Goal: Transaction & Acquisition: Subscribe to service/newsletter

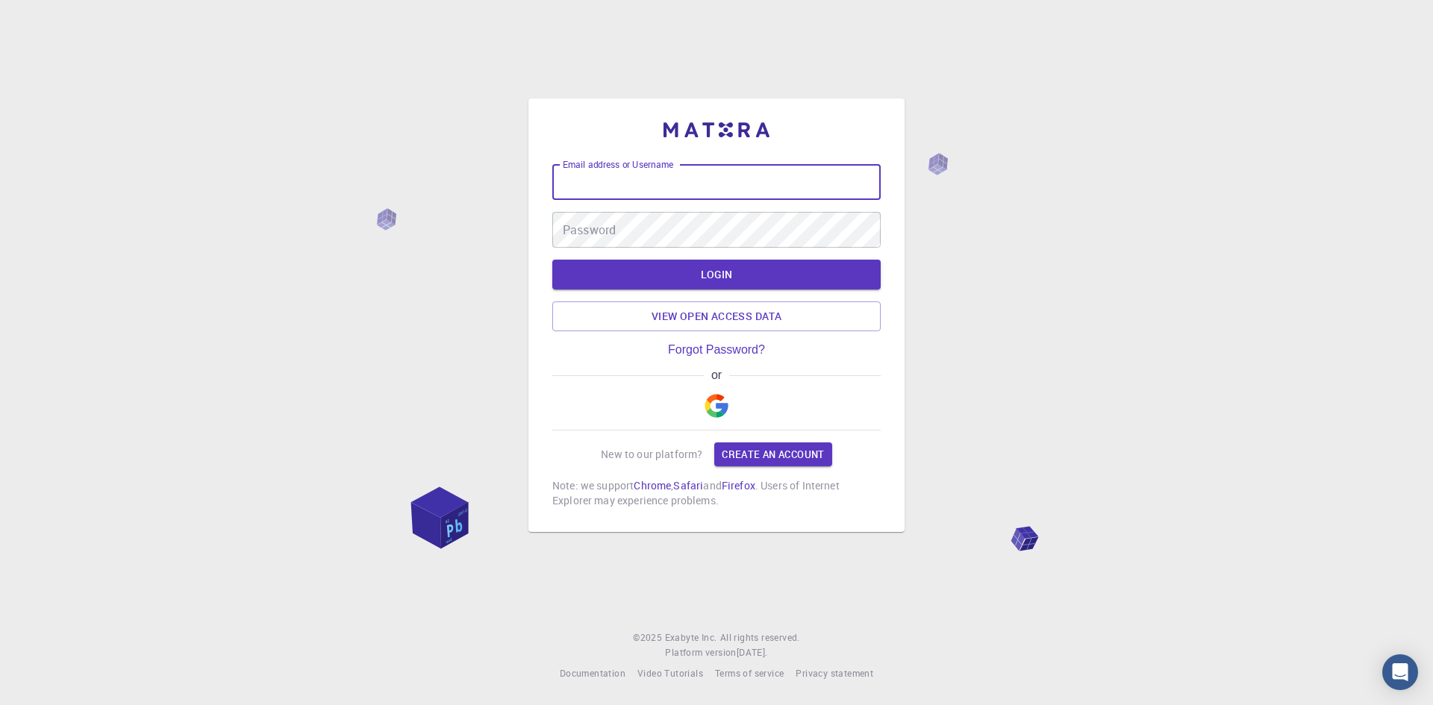
click at [626, 175] on input "Email address or Username" at bounding box center [716, 182] width 328 height 36
type input "[EMAIL_ADDRESS][DOMAIN_NAME]"
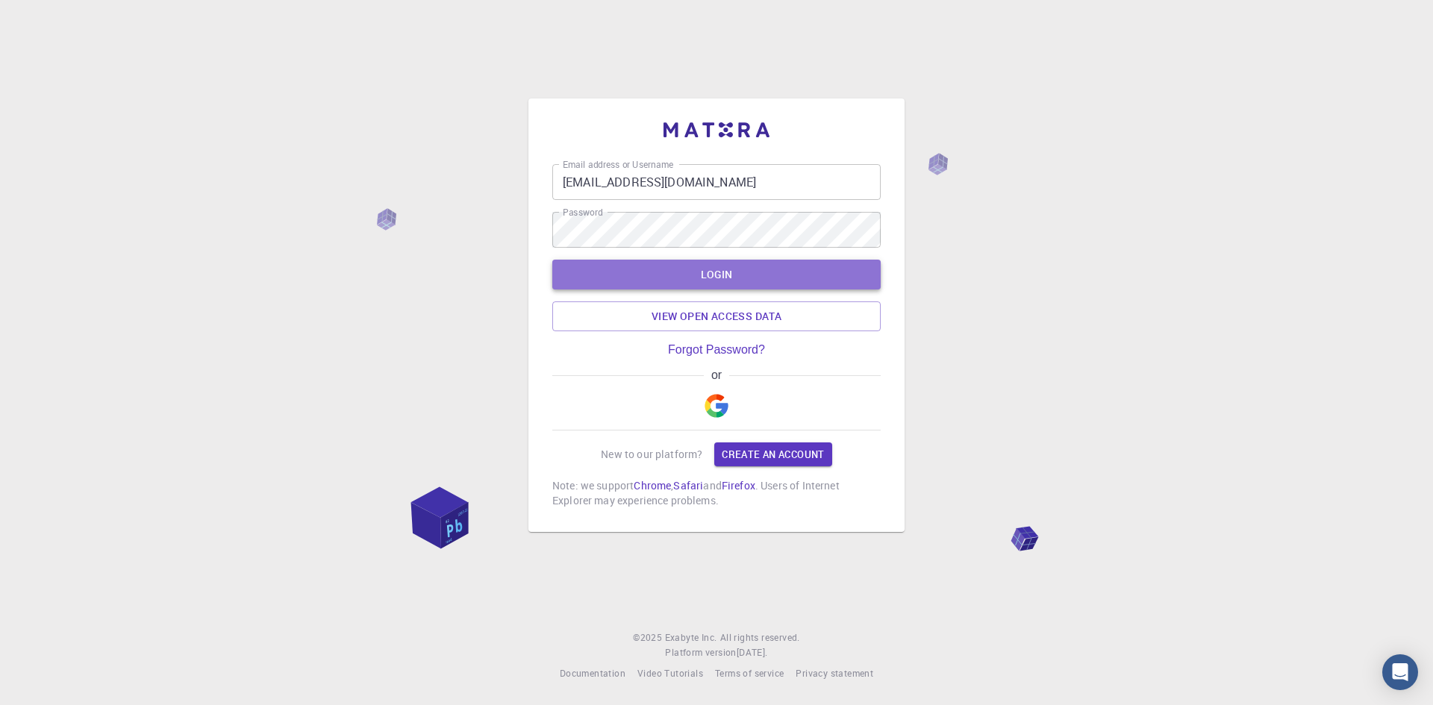
click at [745, 278] on button "LOGIN" at bounding box center [716, 275] width 328 height 30
click at [708, 272] on button "LOGIN" at bounding box center [716, 275] width 328 height 30
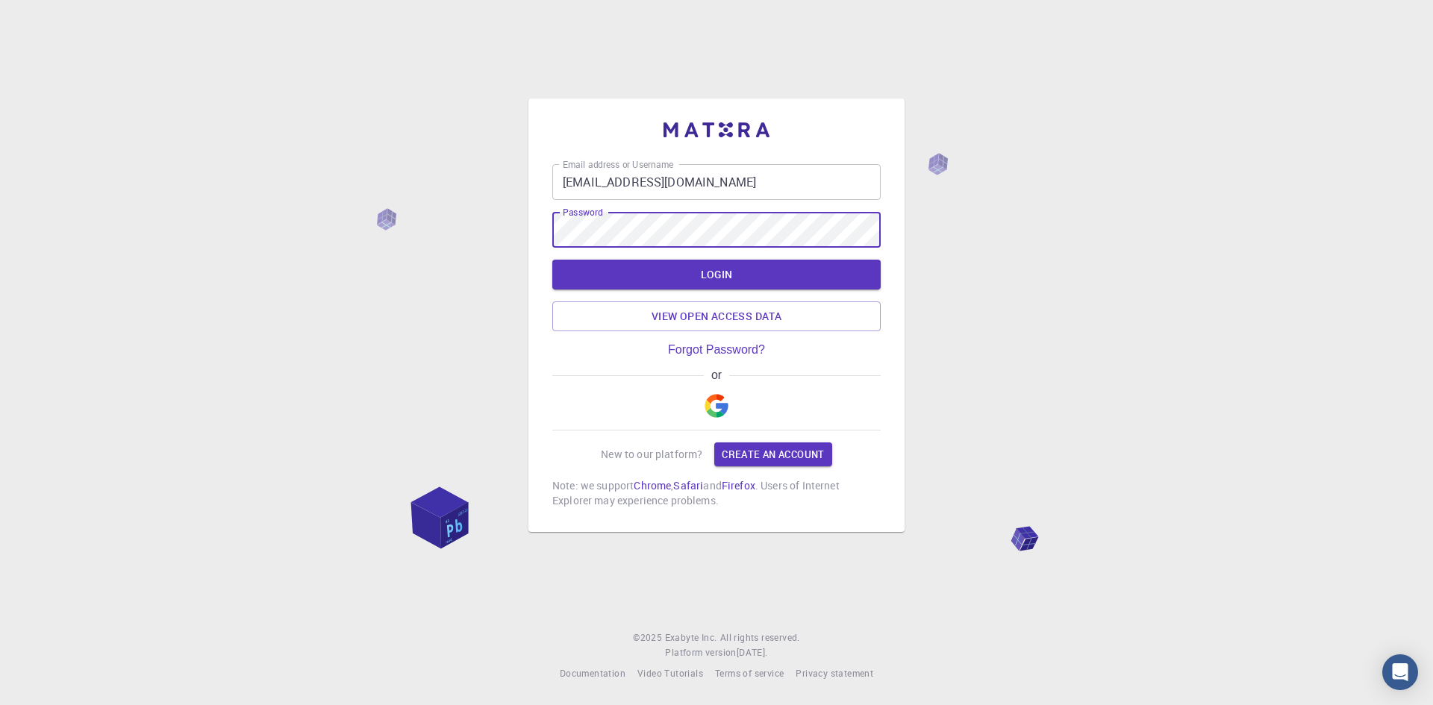
click at [552, 260] on button "LOGIN" at bounding box center [716, 275] width 328 height 30
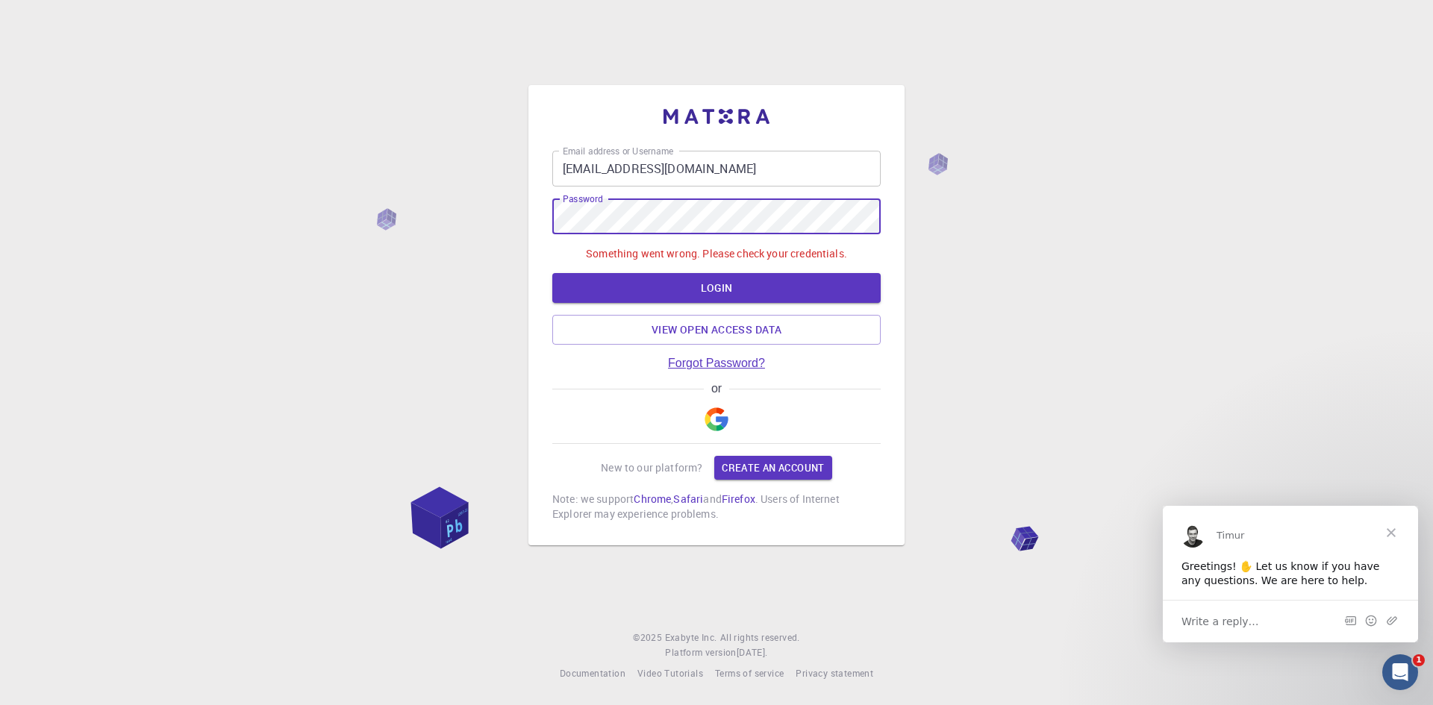
click at [708, 363] on link "Forgot Password?" at bounding box center [716, 363] width 97 height 13
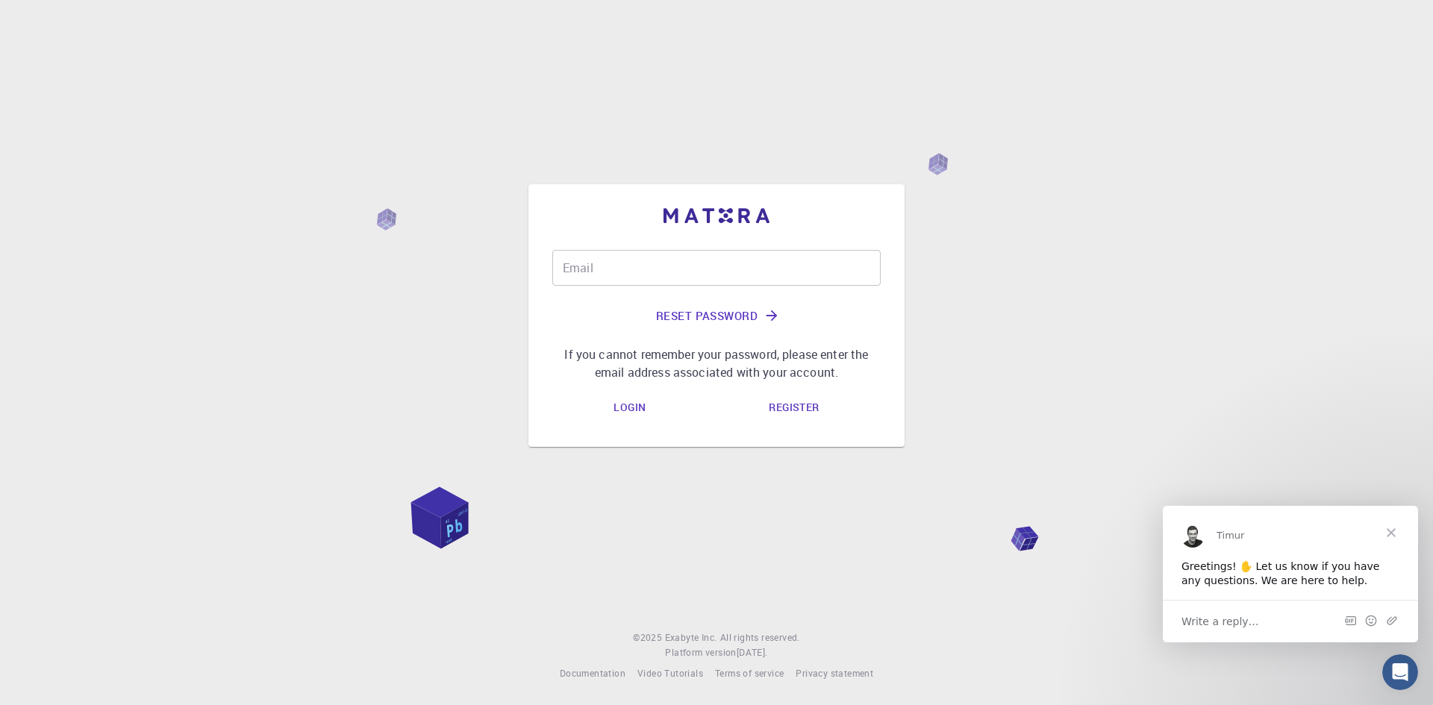
click at [620, 263] on input "Email" at bounding box center [716, 268] width 328 height 36
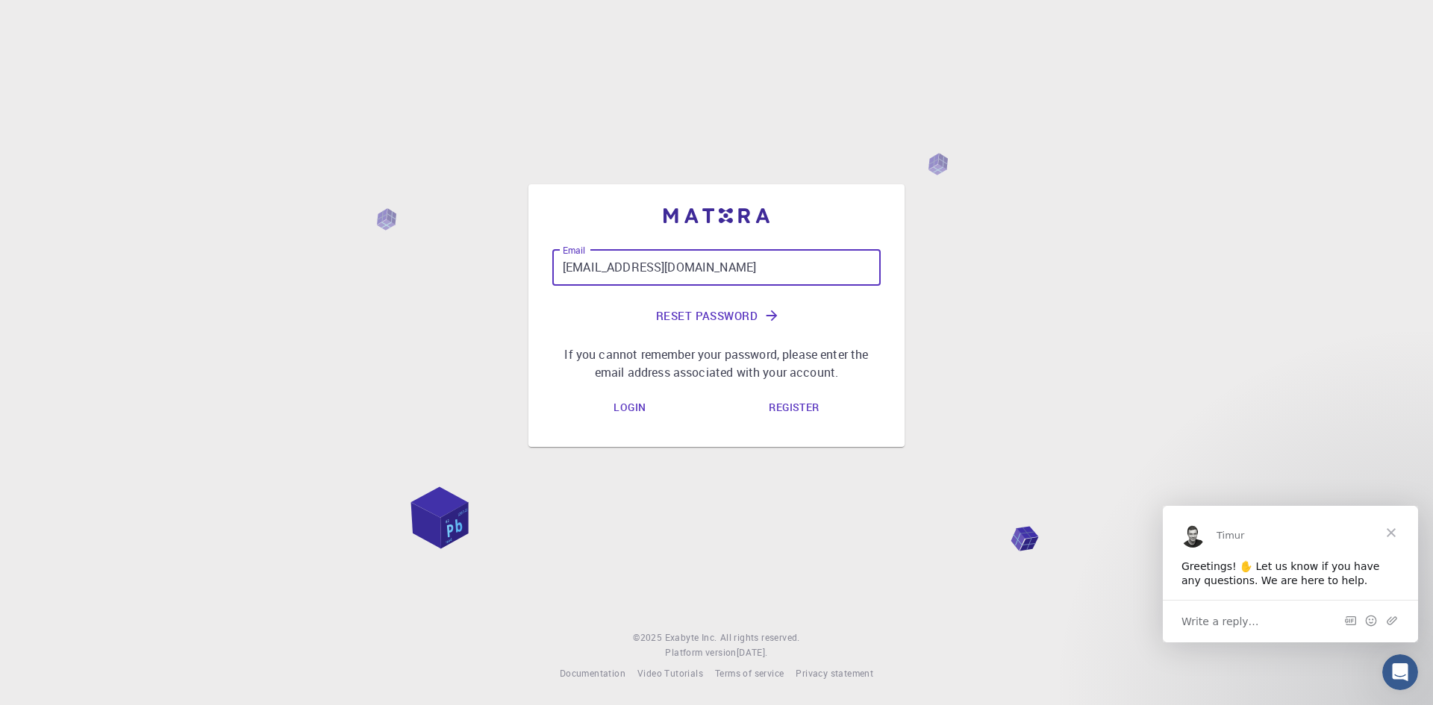
type input "[EMAIL_ADDRESS][DOMAIN_NAME]"
click at [725, 316] on button "Reset Password" at bounding box center [716, 316] width 328 height 36
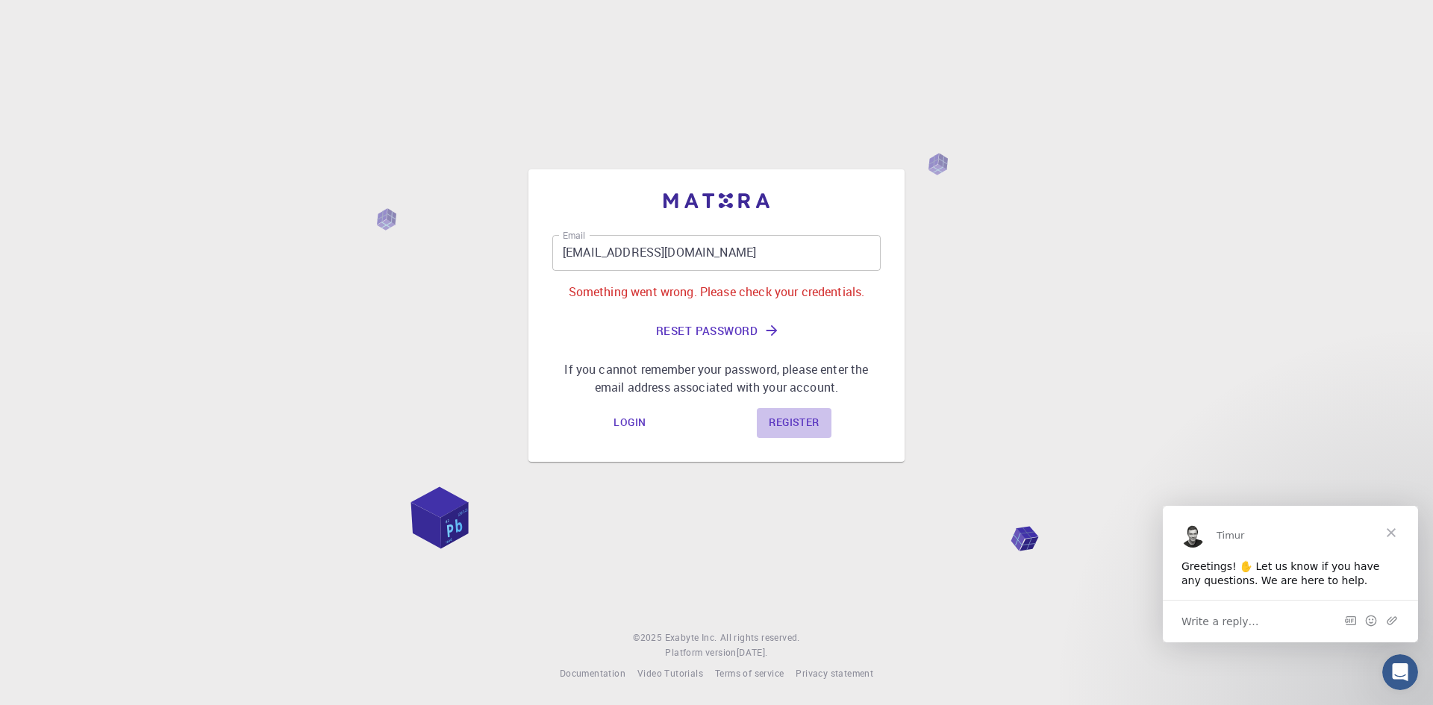
click at [798, 425] on link "Register" at bounding box center [794, 423] width 74 height 30
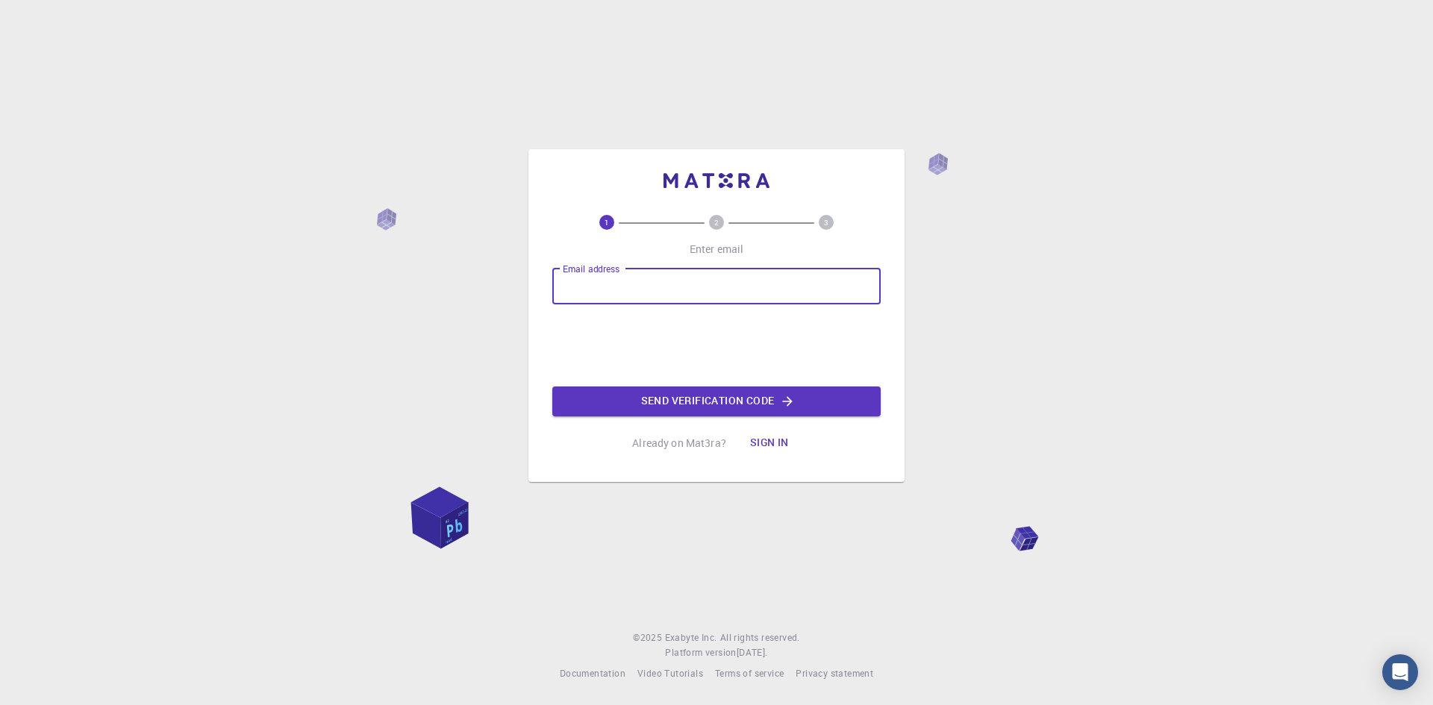
type input "[EMAIL_ADDRESS][DOMAIN_NAME]"
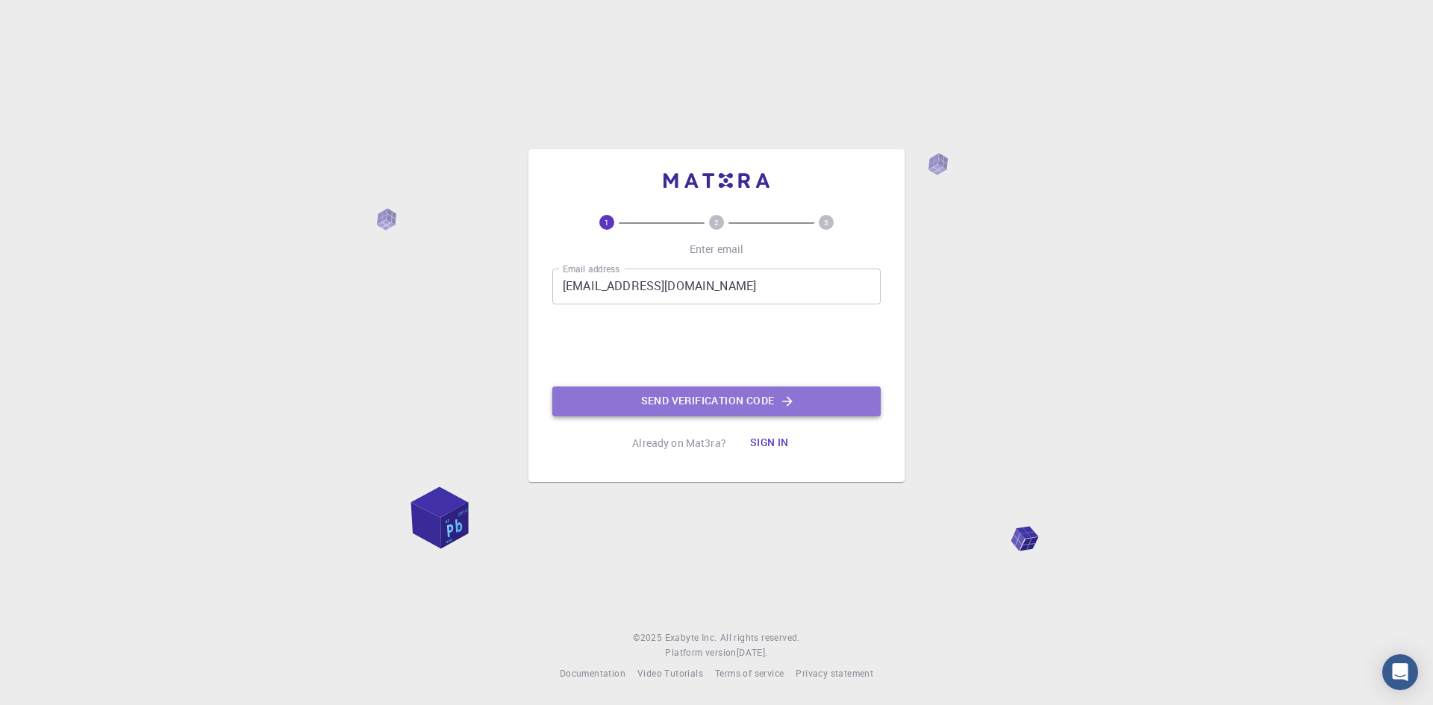
click at [676, 402] on button "Send verification code" at bounding box center [716, 402] width 328 height 30
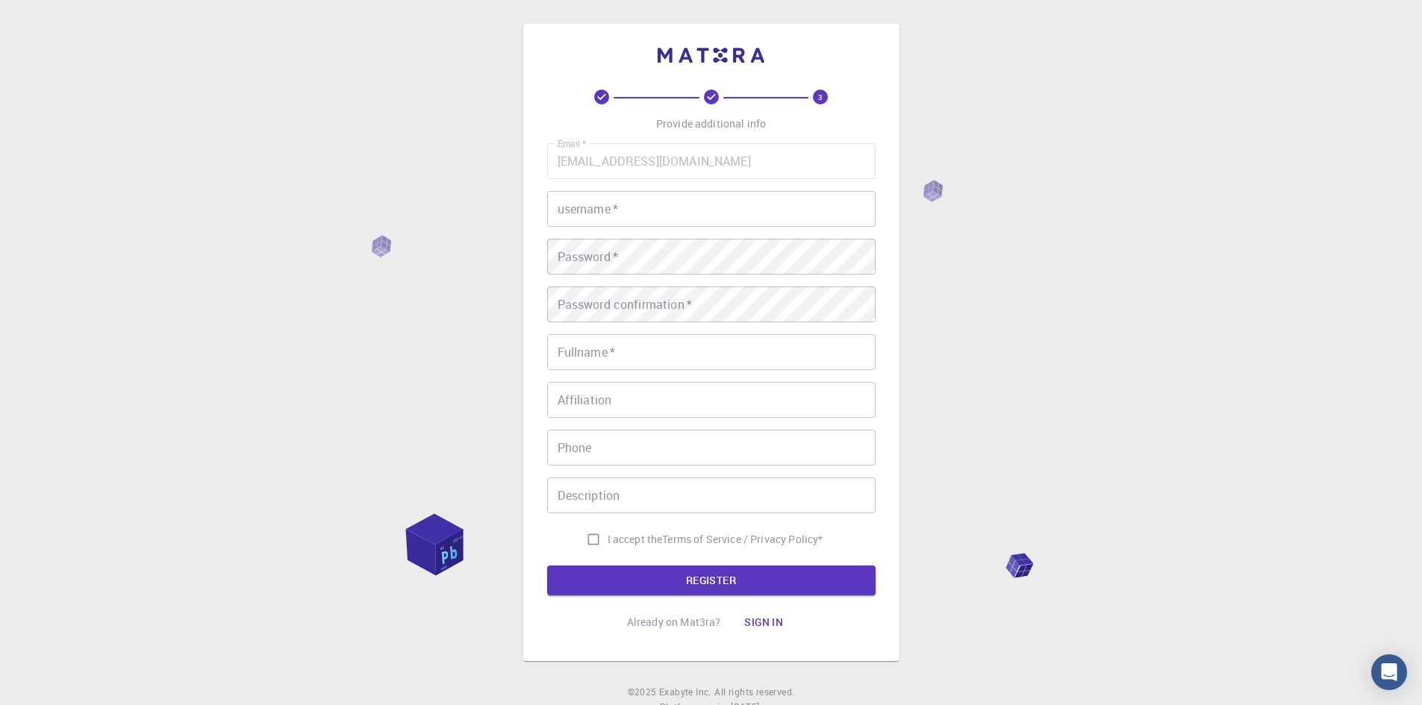
click at [607, 193] on input "username   *" at bounding box center [711, 209] width 328 height 36
type input "chetansharma2856"
